Goal: Check status: Check status

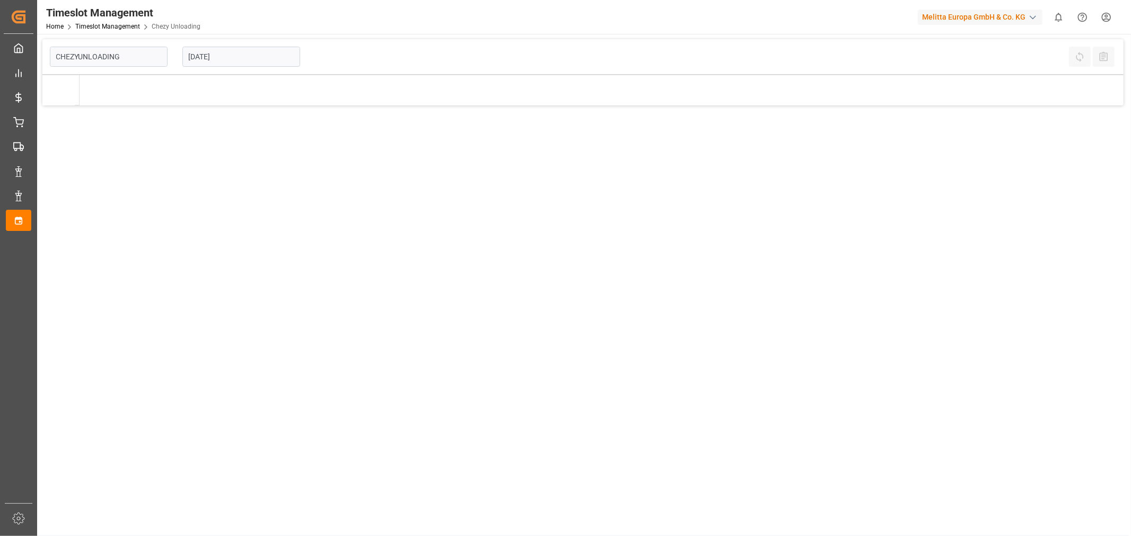
type input "Chezy Unloading"
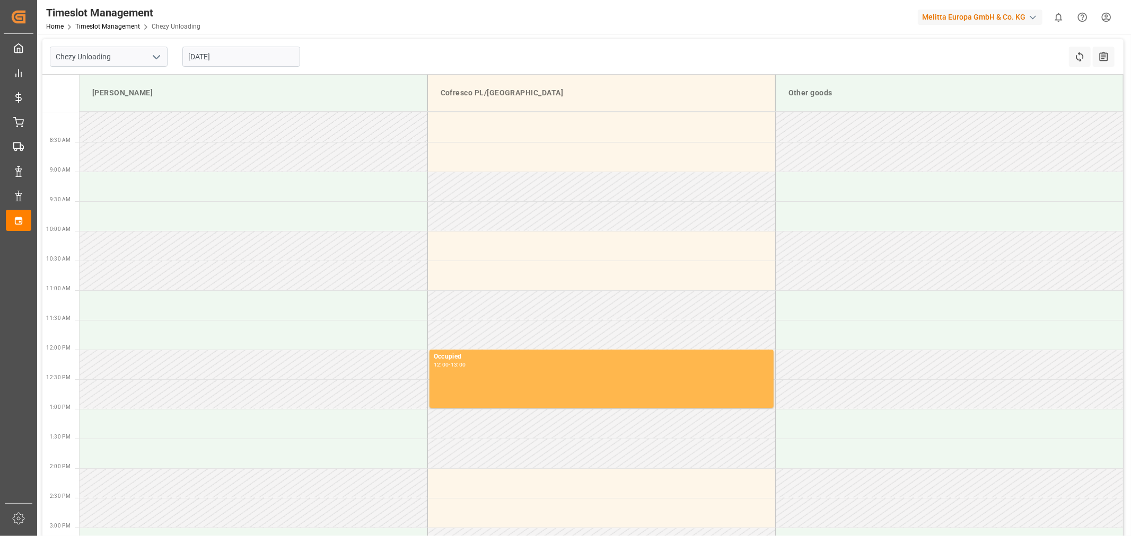
click at [225, 65] on input "[DATE]" at bounding box center [241, 57] width 118 height 20
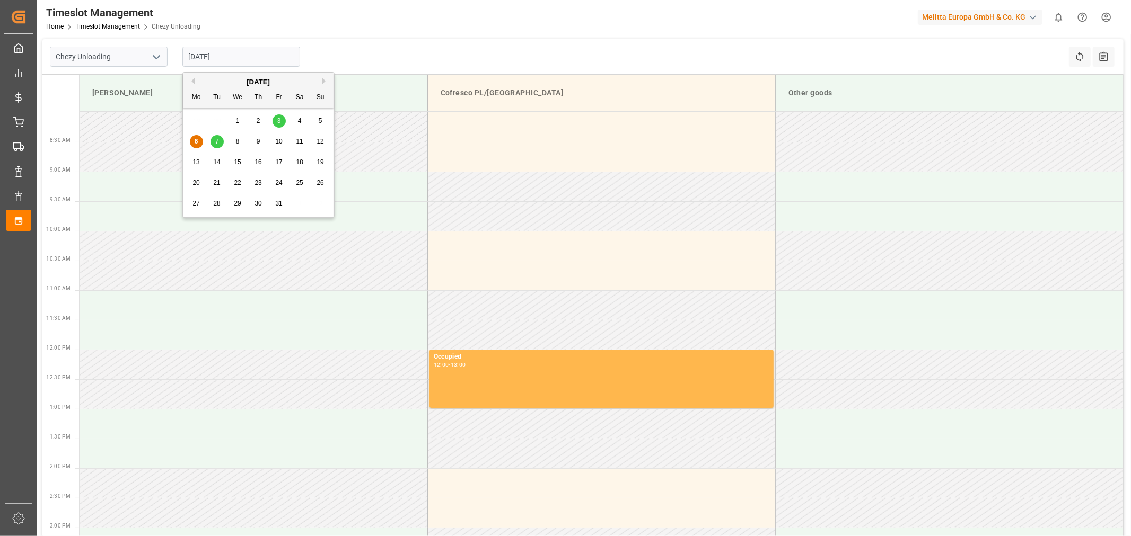
click at [223, 142] on div "7" at bounding box center [216, 142] width 13 height 13
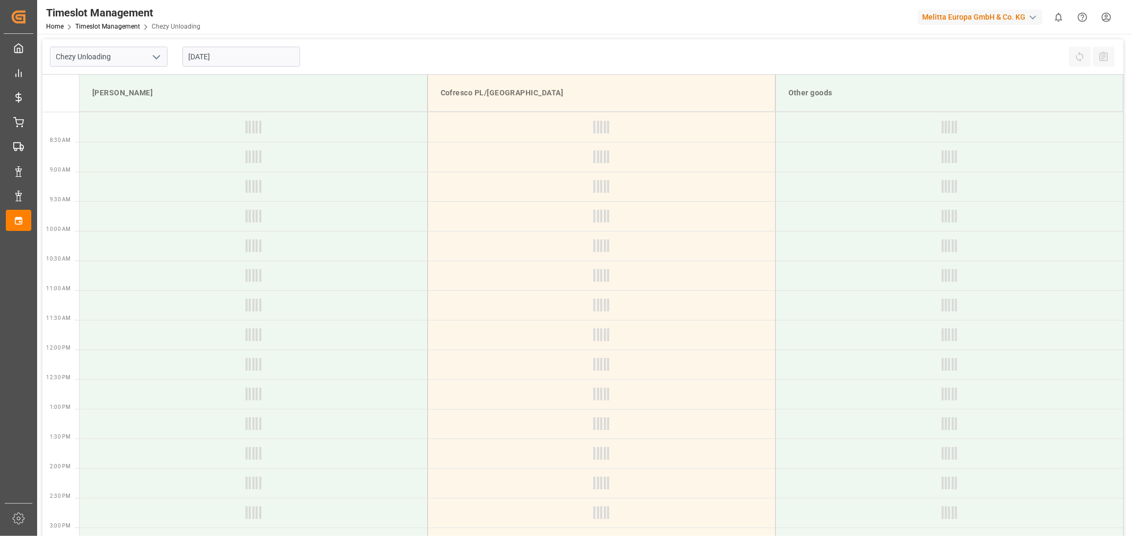
type input "[DATE]"
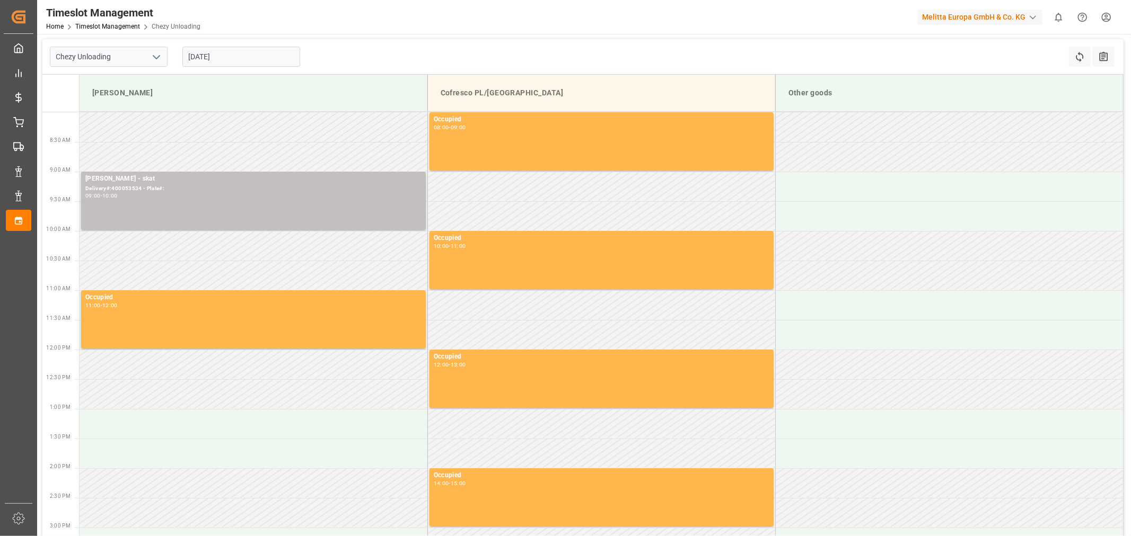
click at [373, 43] on div "Chezy Unloading [DATE] Refresh Time Slots All Audits" at bounding box center [582, 57] width 1081 height 36
click at [228, 65] on input "[DATE]" at bounding box center [241, 57] width 118 height 20
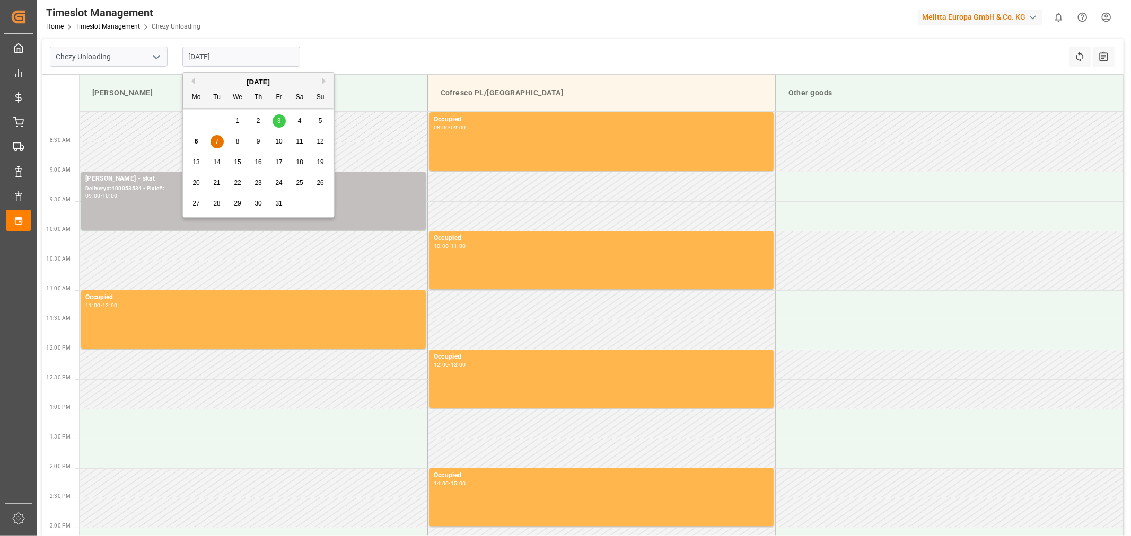
click at [453, 31] on div "Timeslot Management Home Timeslot Management Chezy Unloading Melitta Europa Gmb…" at bounding box center [580, 17] width 1101 height 34
click at [255, 51] on input "[DATE]" at bounding box center [241, 57] width 118 height 20
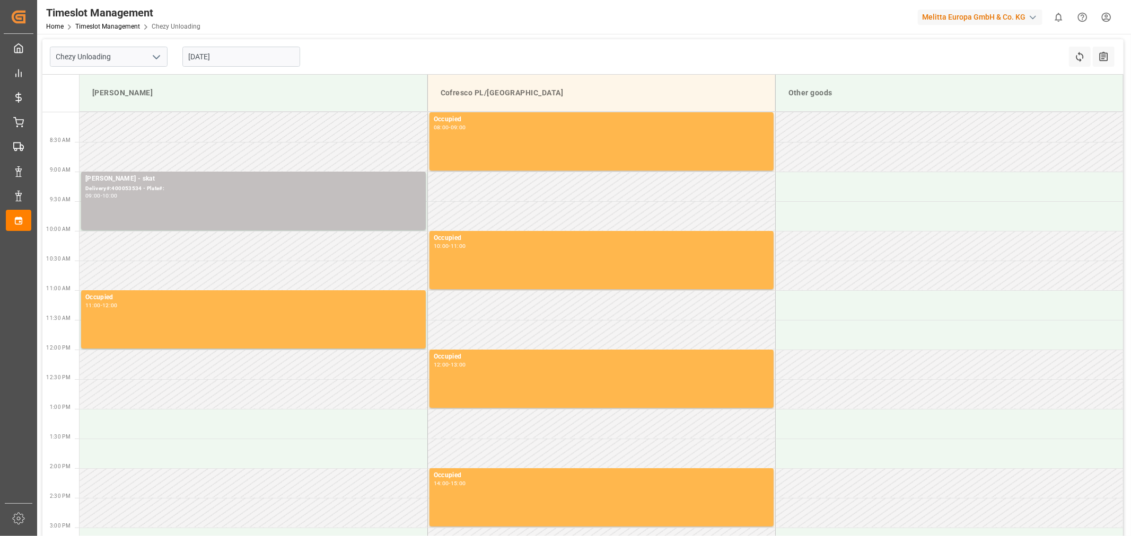
click at [400, 54] on div "Chezy Unloading [DATE] Refresh Time Slots All Audits" at bounding box center [582, 57] width 1081 height 36
